Goal: Information Seeking & Learning: Check status

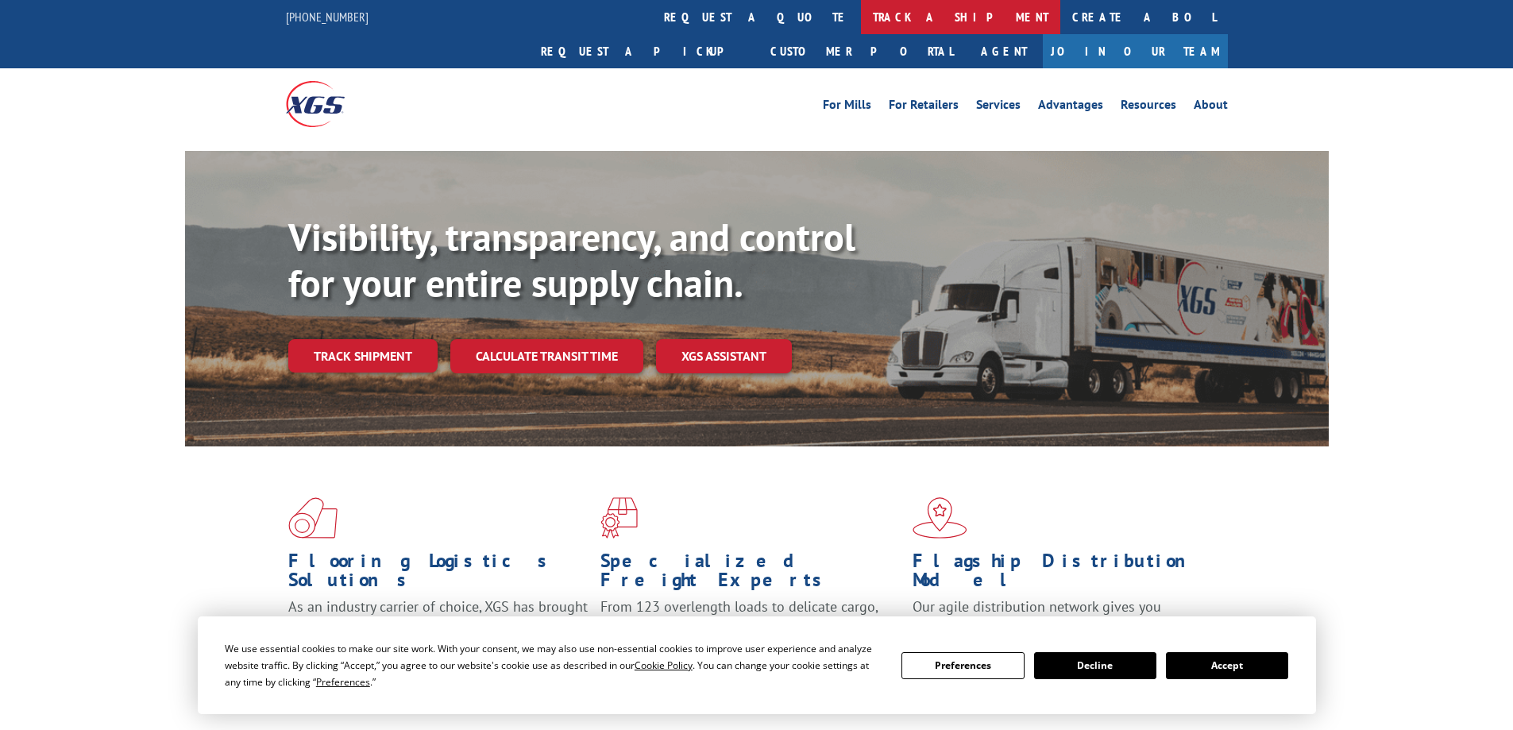
click at [861, 21] on link "track a shipment" at bounding box center [960, 17] width 199 height 34
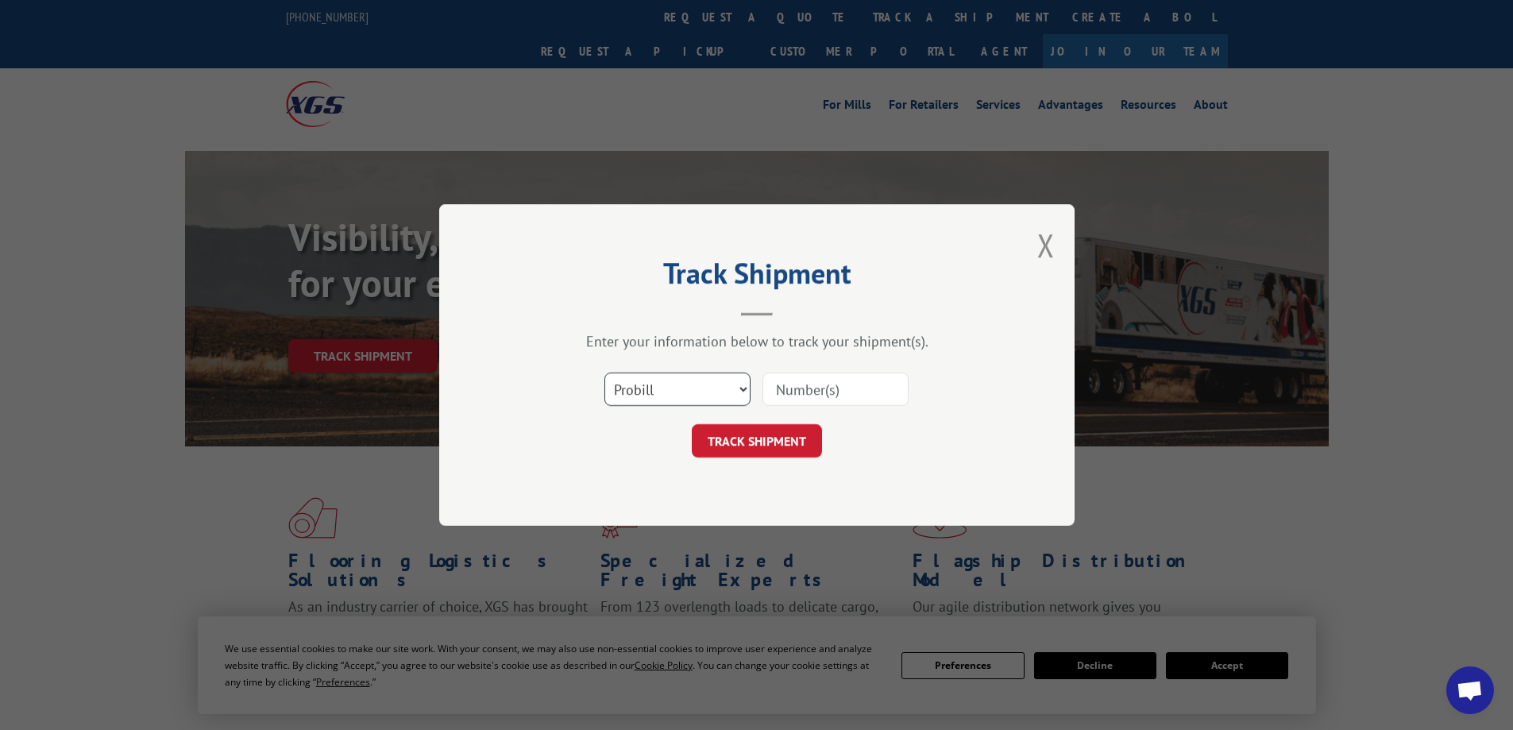
click at [724, 393] on select "Select category... Probill BOL PO" at bounding box center [677, 388] width 146 height 33
select select "bol"
click at [604, 372] on select "Select category... Probill BOL PO" at bounding box center [677, 388] width 146 height 33
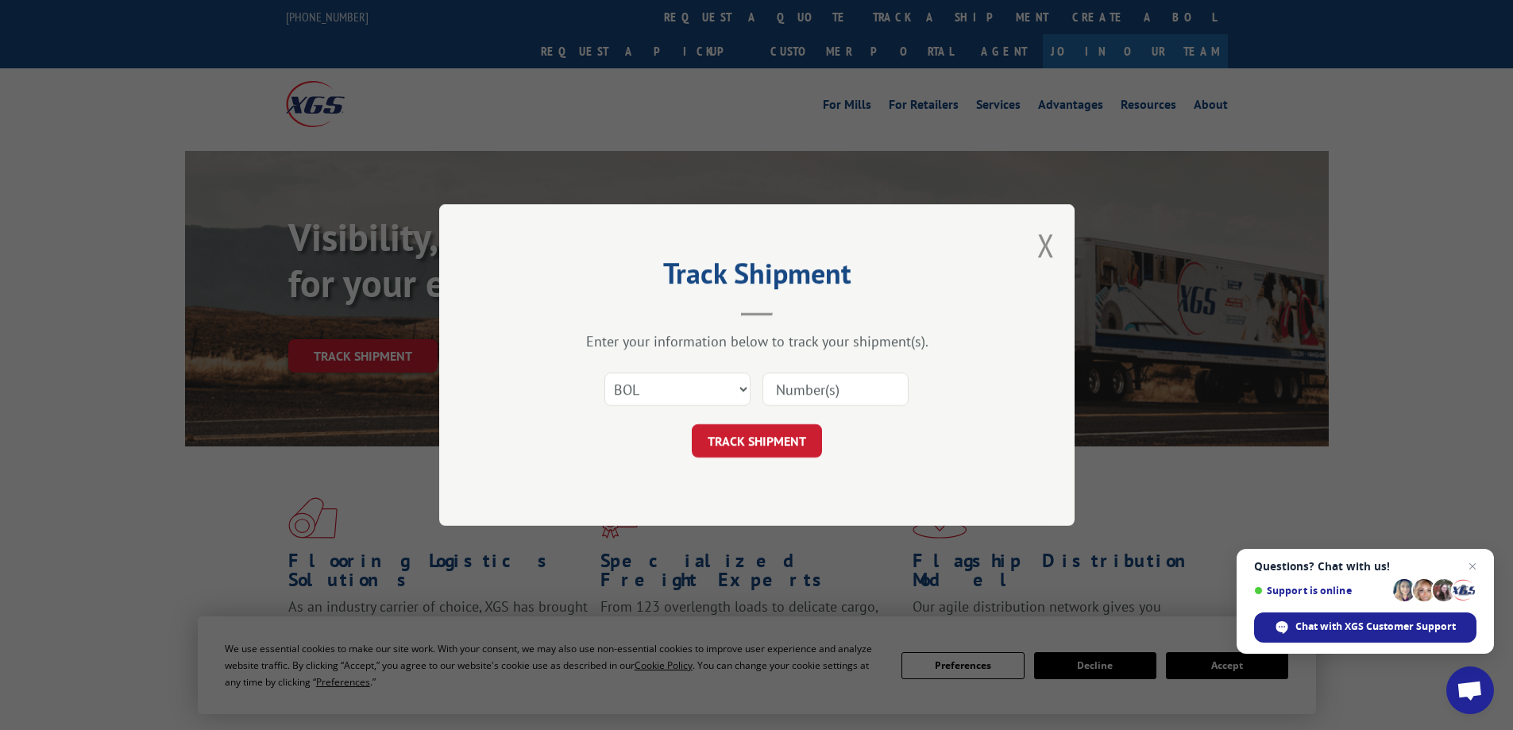
click at [819, 388] on input at bounding box center [835, 388] width 146 height 33
paste input "6017445"
type input "6017445"
click at [760, 446] on button "TRACK SHIPMENT" at bounding box center [757, 440] width 130 height 33
